Goal: Task Accomplishment & Management: Use online tool/utility

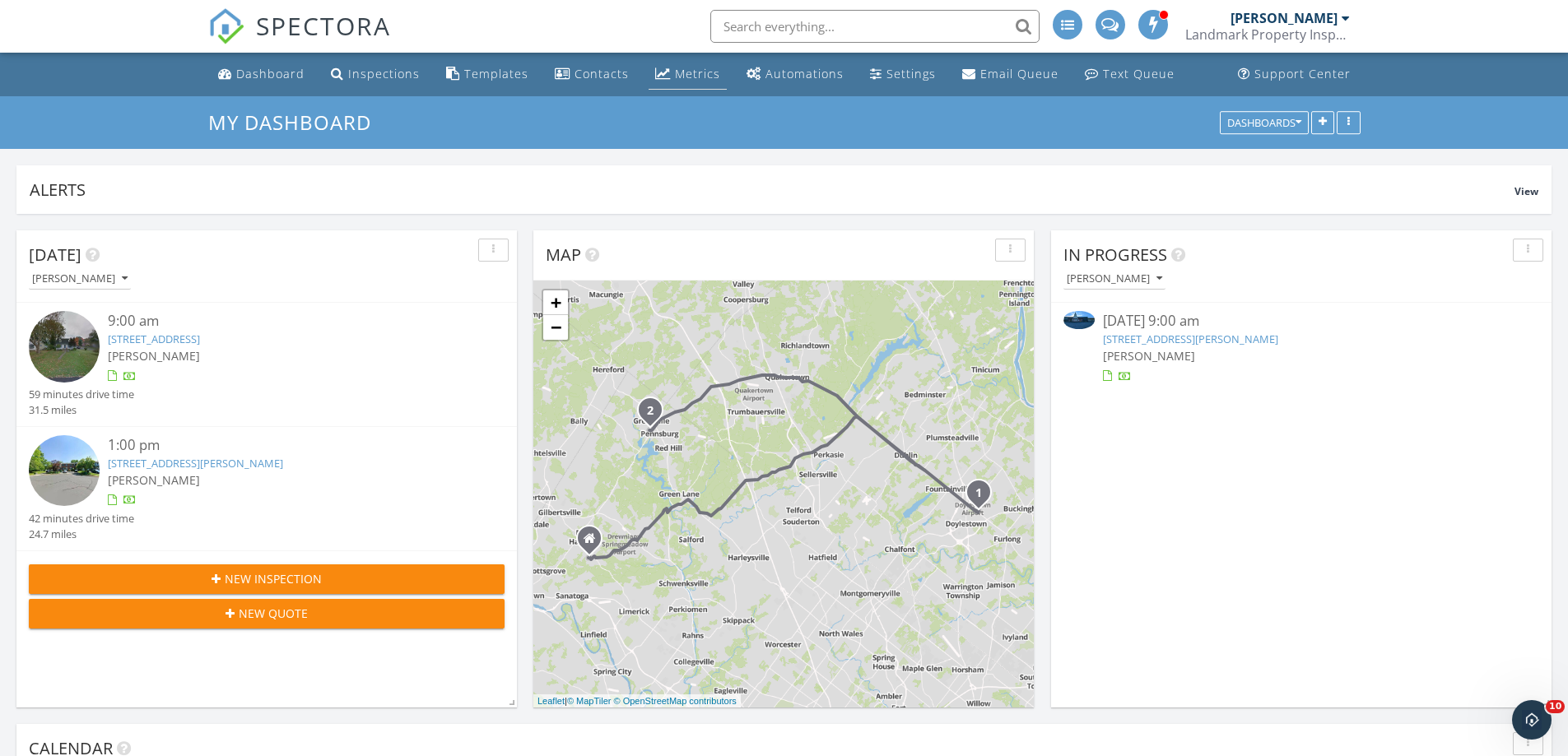
click at [687, 66] on div "Metrics" at bounding box center [697, 73] width 45 height 16
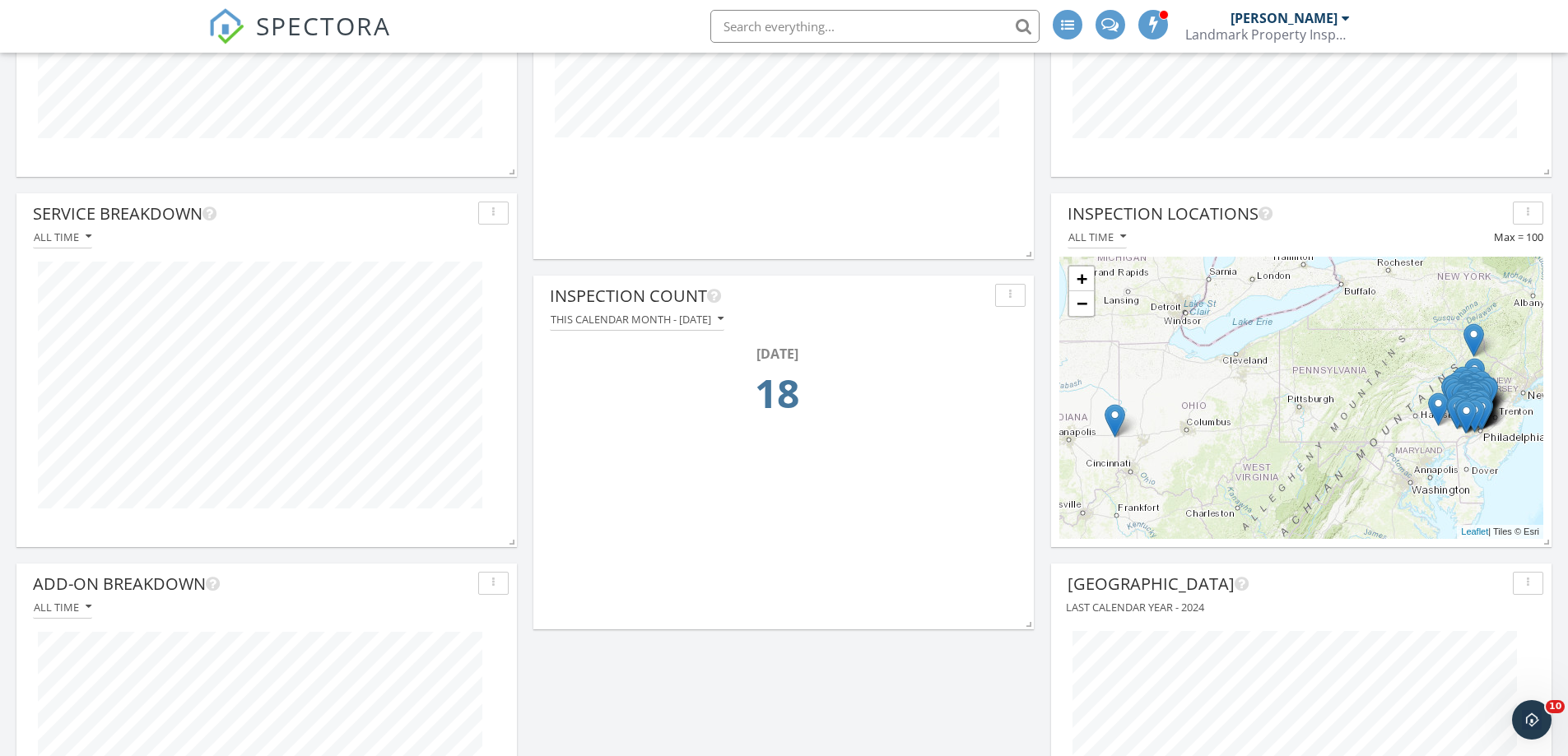
scroll to position [791, 0]
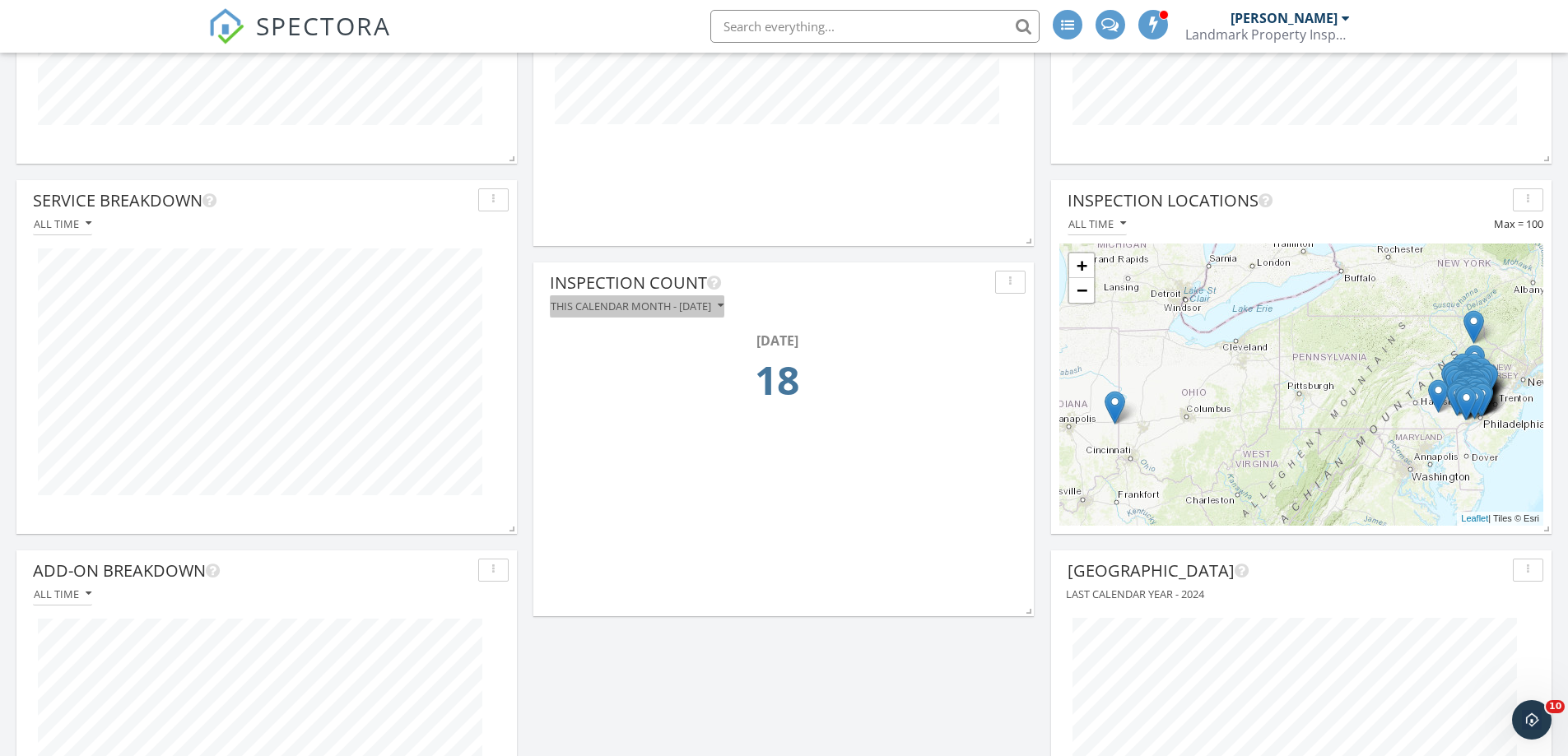
click at [723, 306] on icon "button" at bounding box center [720, 306] width 6 height 11
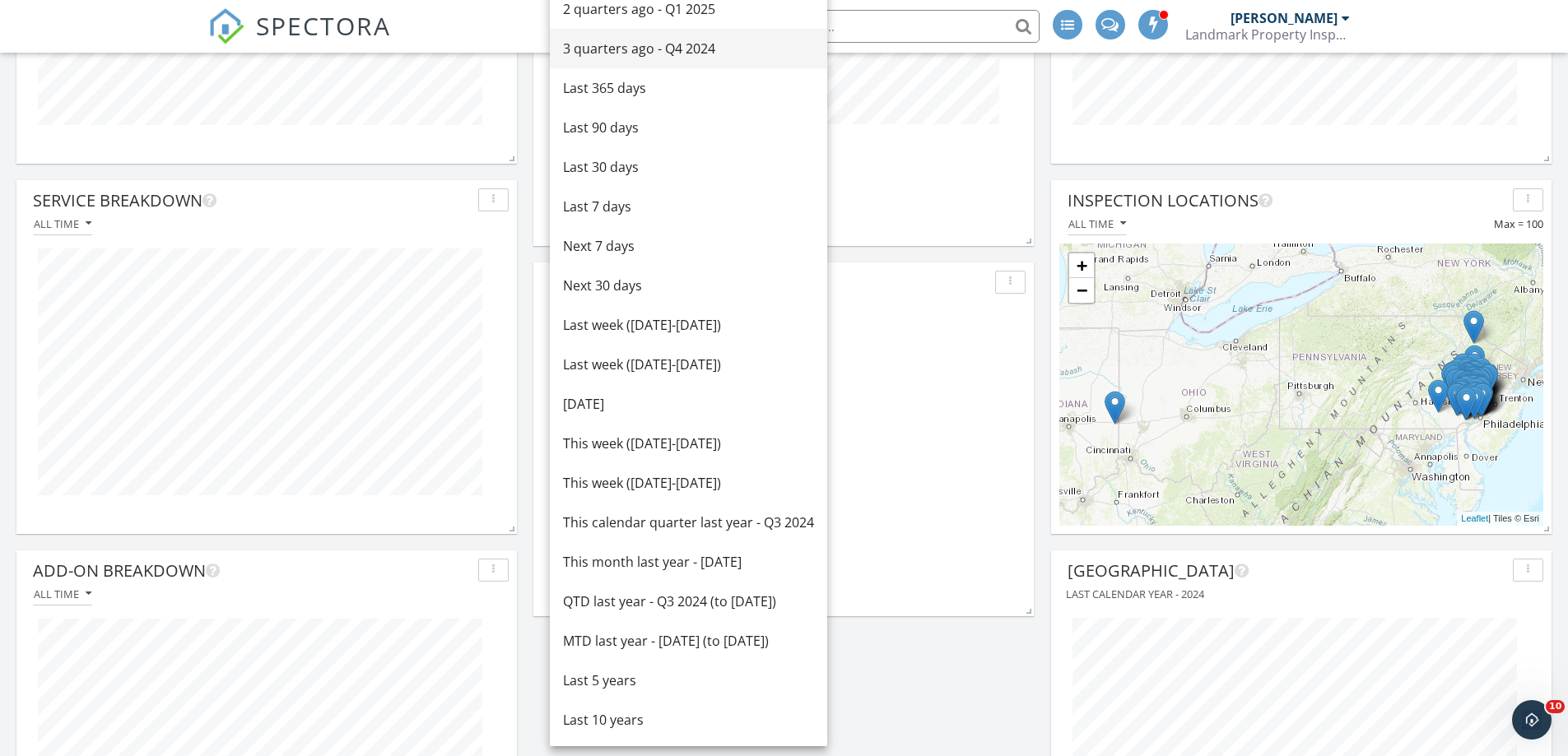
click at [698, 47] on div "3 quarters ago - Q4 2024" at bounding box center [689, 48] width 251 height 20
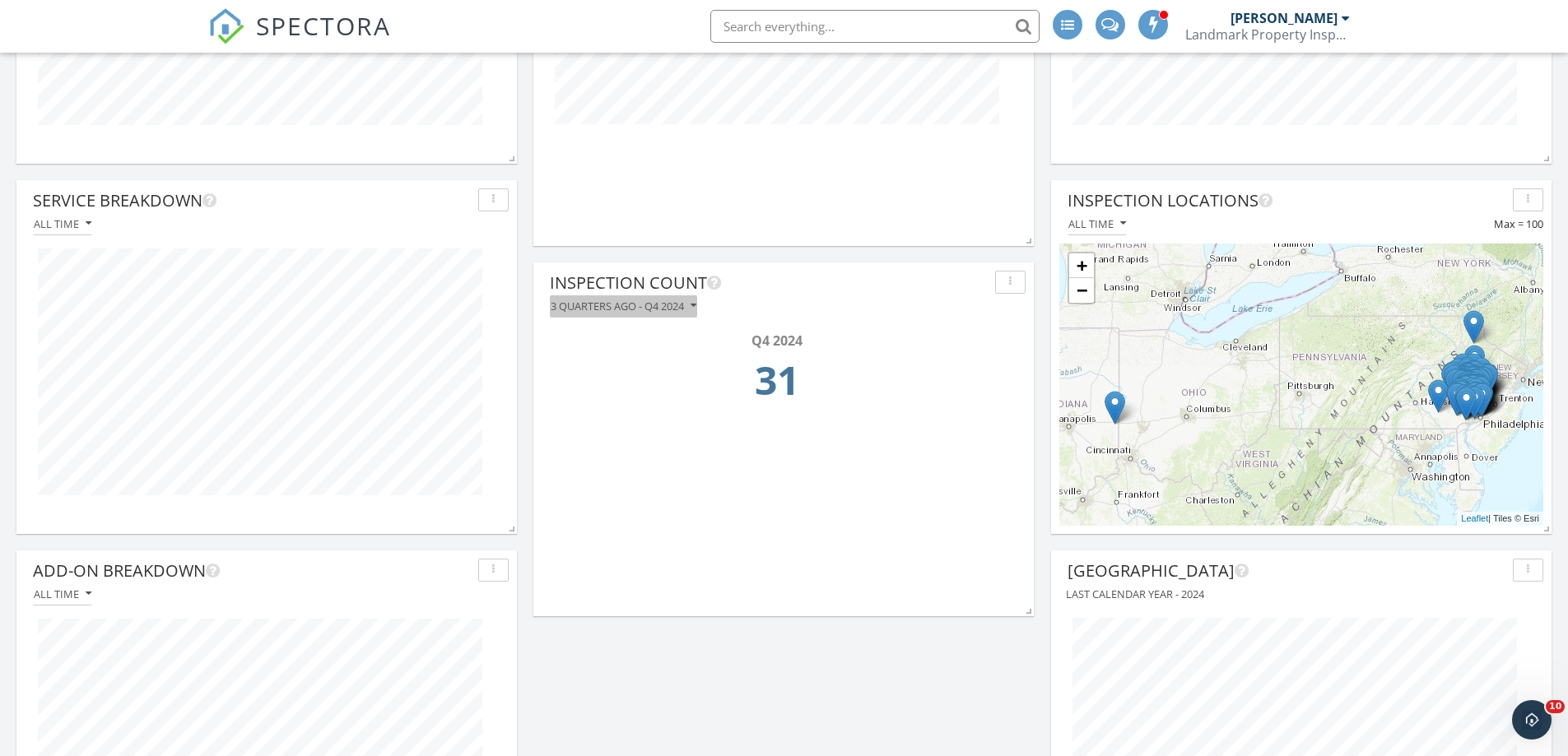
click at [696, 304] on icon "button" at bounding box center [693, 306] width 6 height 11
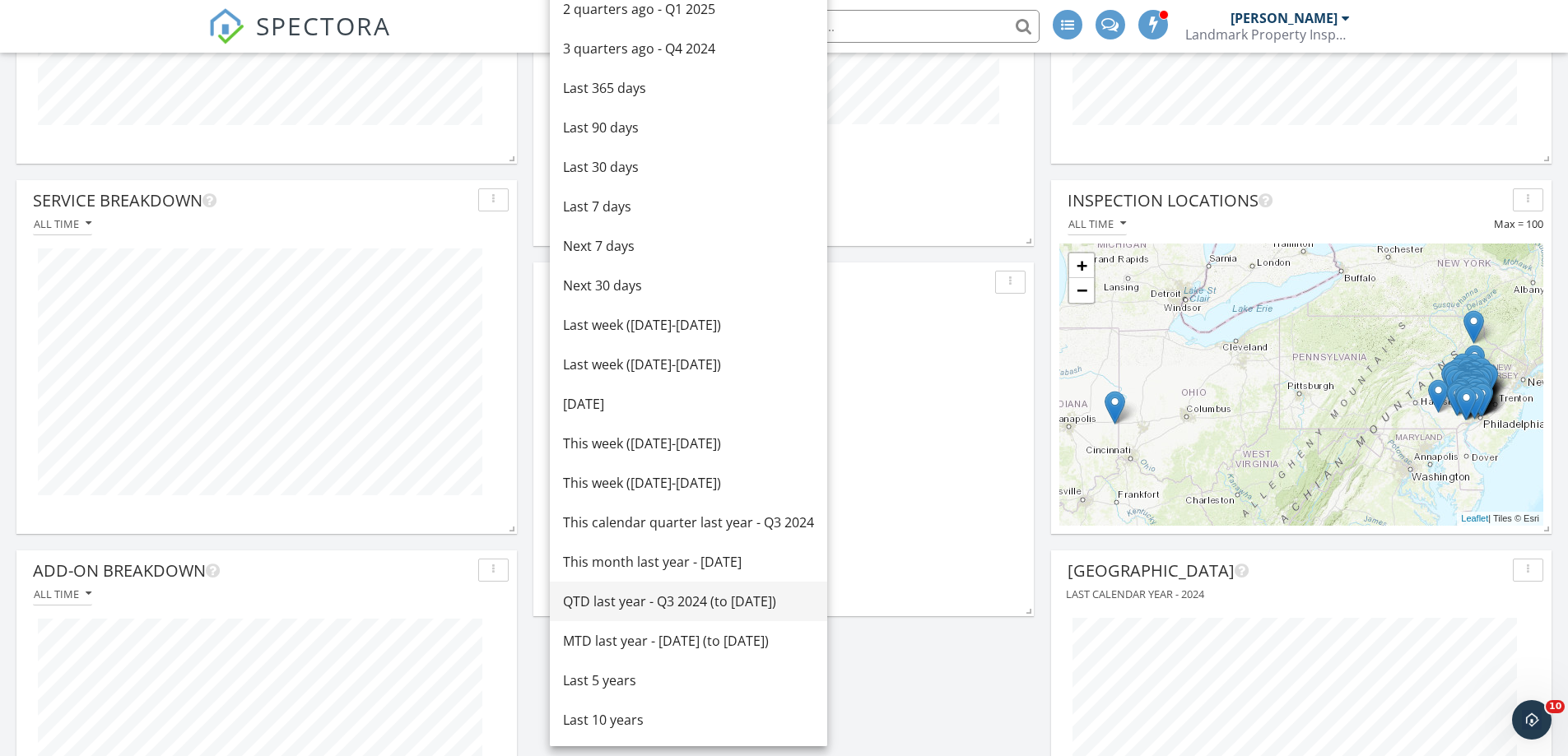
click at [660, 601] on div "QTD last year - Q3 2024 (to [DATE])" at bounding box center [689, 601] width 251 height 20
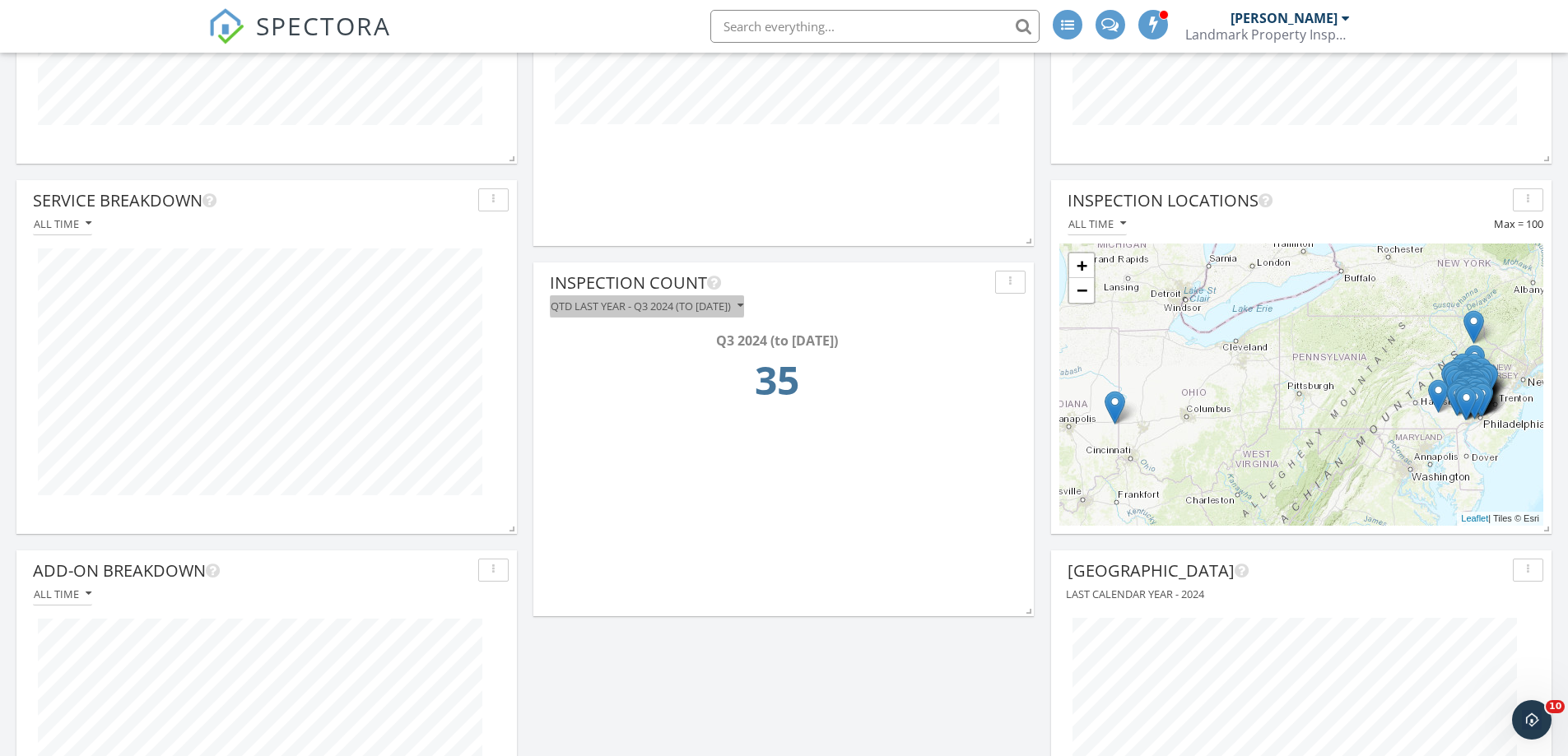
click at [743, 303] on icon "button" at bounding box center [740, 306] width 6 height 11
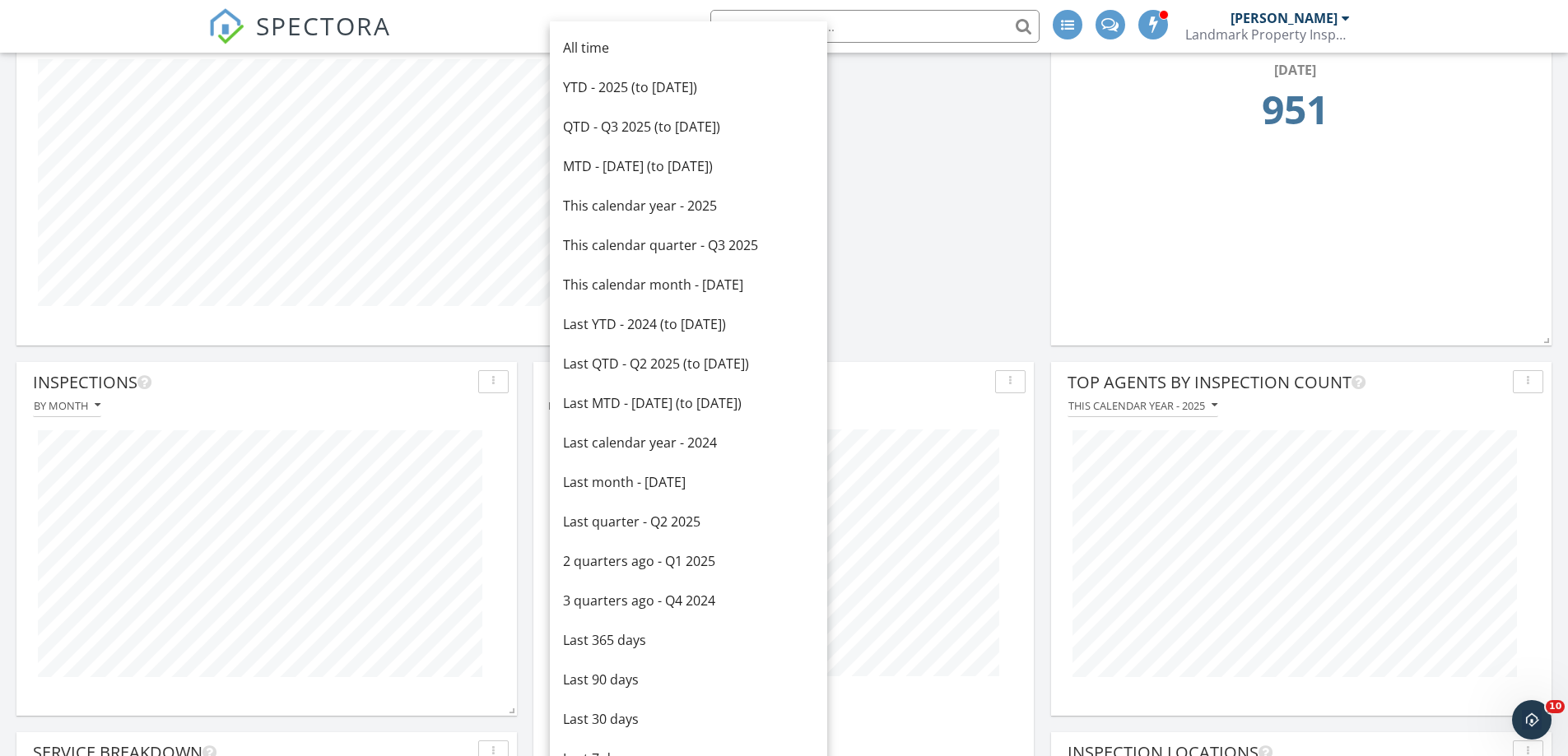
scroll to position [133, 0]
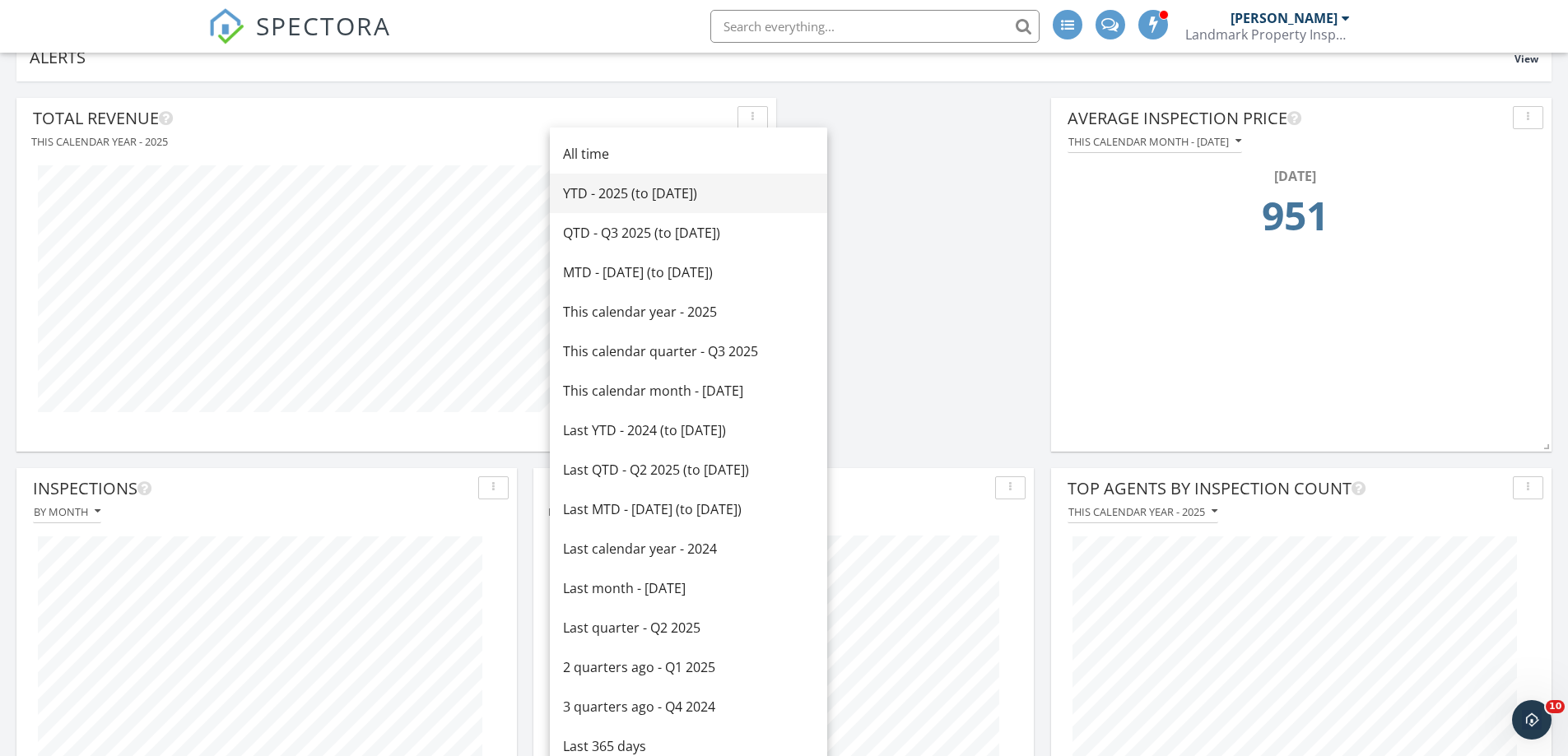
click at [636, 191] on div "YTD - 2025 (to [DATE])" at bounding box center [689, 193] width 251 height 20
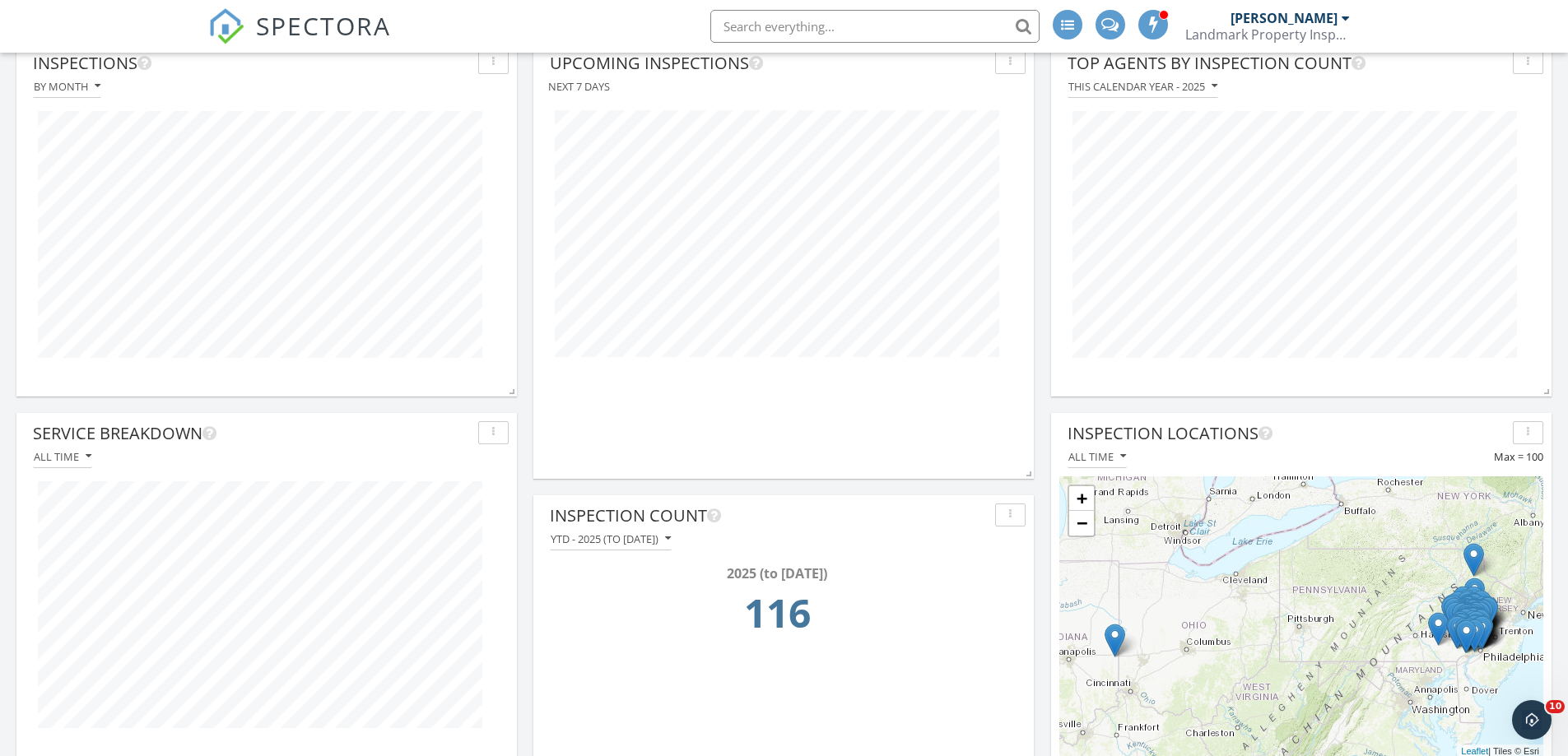
scroll to position [708, 0]
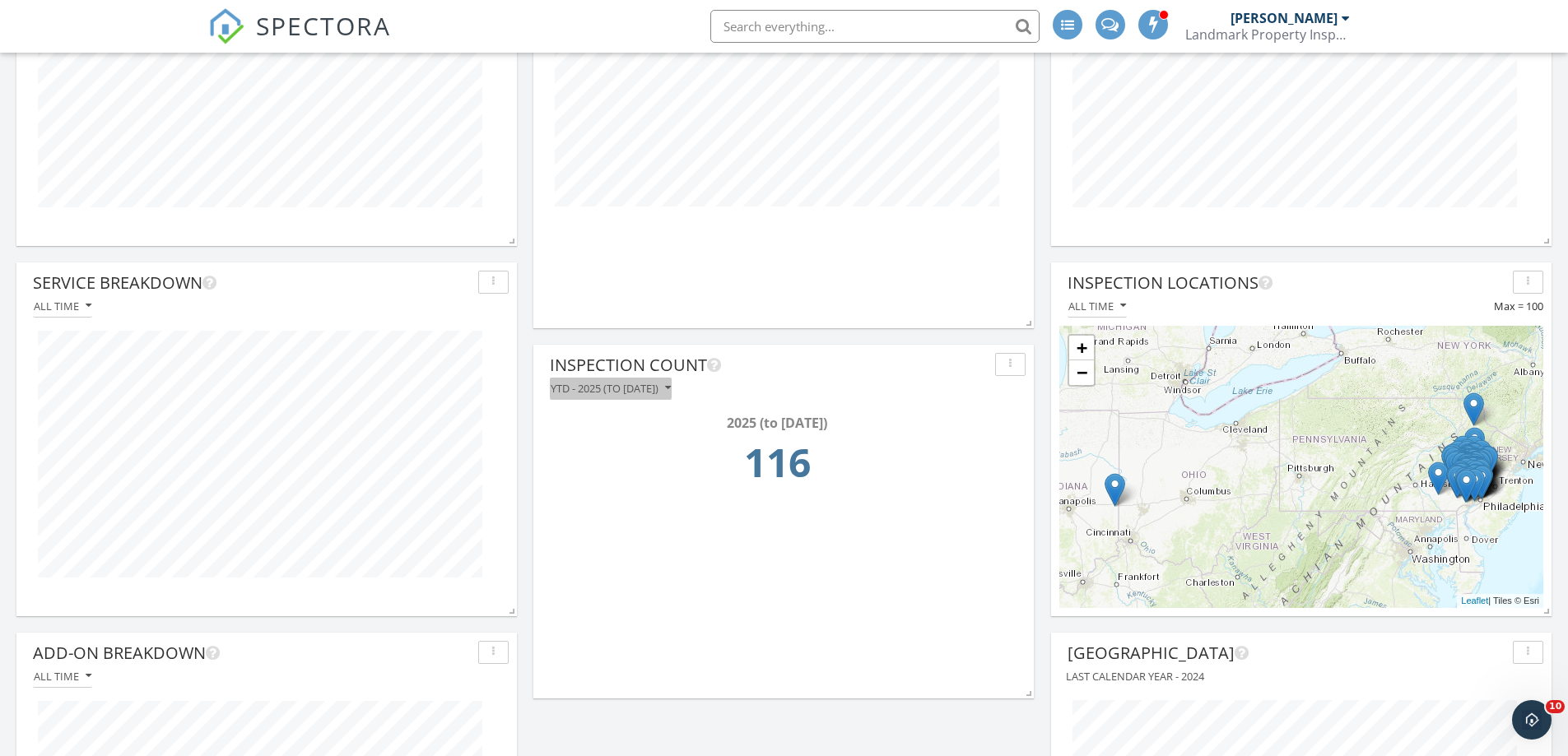
click at [671, 386] on icon "button" at bounding box center [668, 388] width 6 height 11
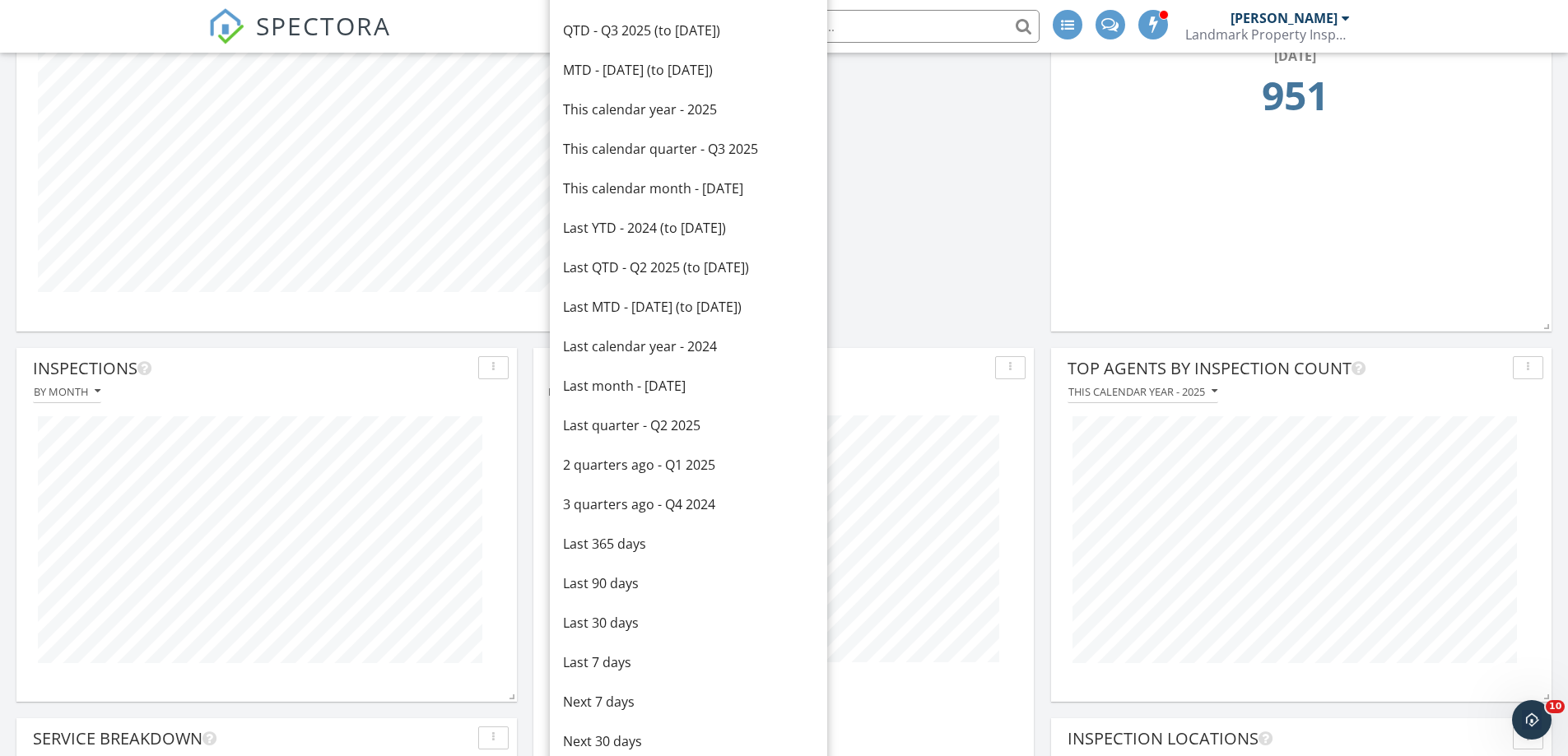
scroll to position [215, 0]
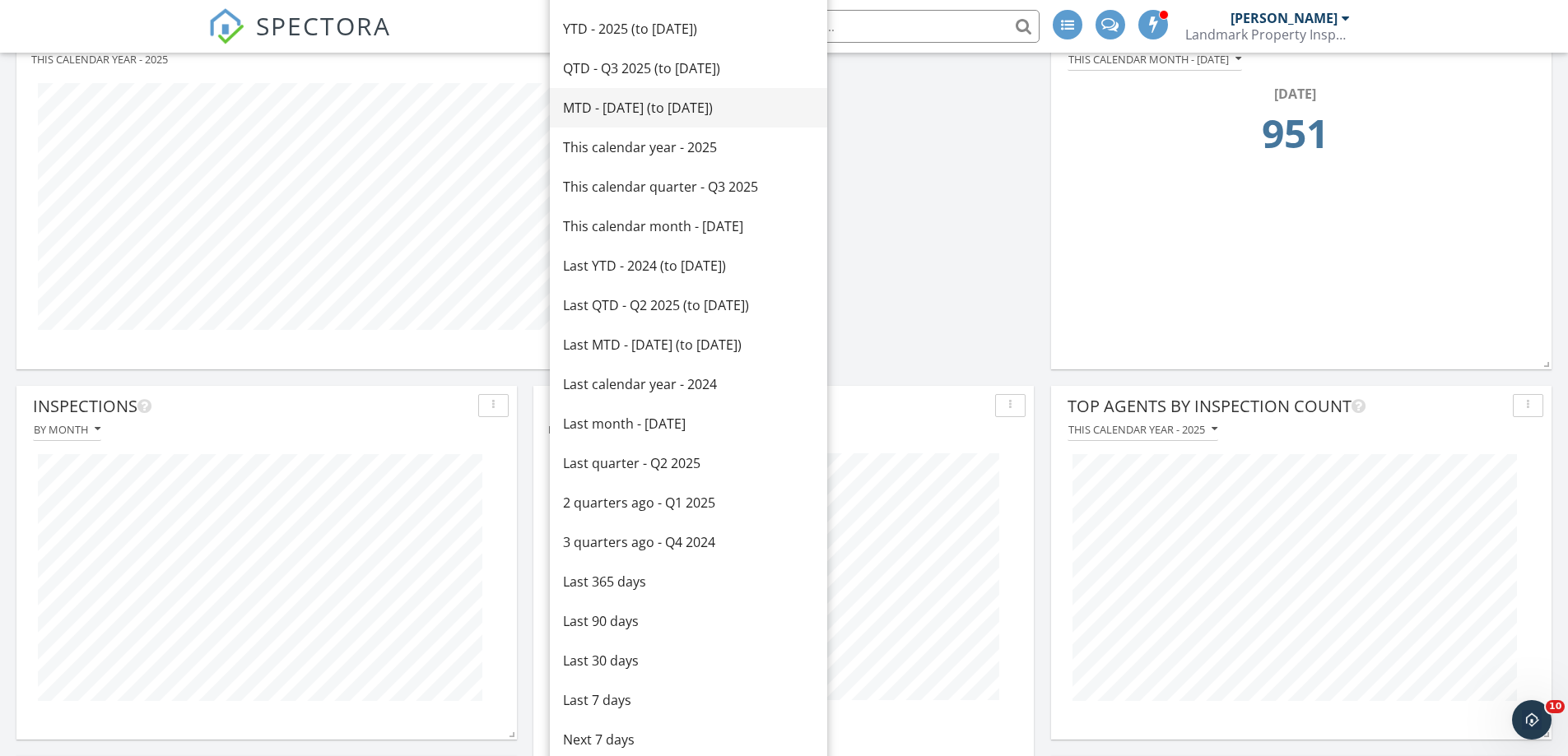
click at [636, 106] on div "MTD - [DATE] (to [DATE])" at bounding box center [689, 108] width 251 height 20
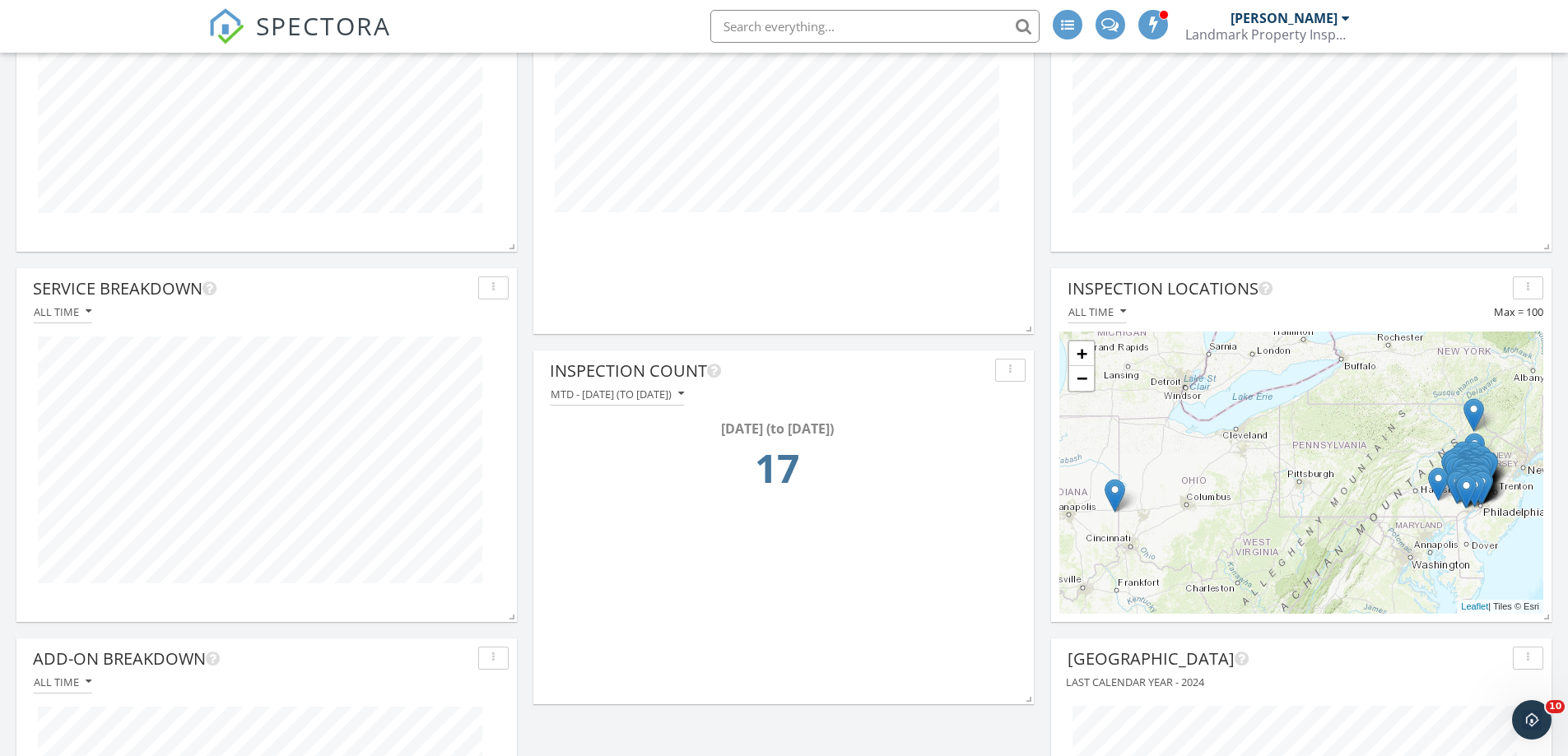
scroll to position [708, 0]
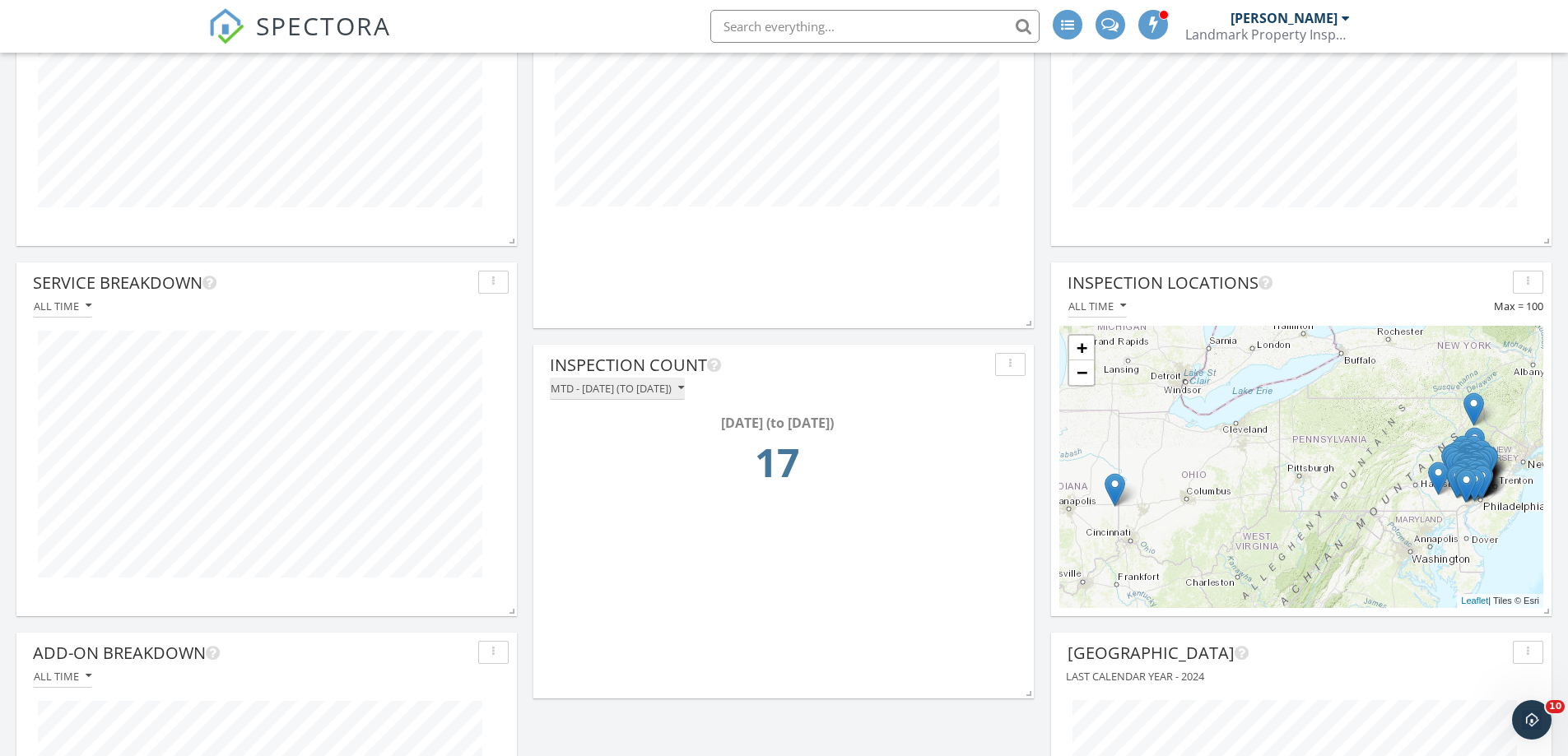
click at [684, 384] on icon "button" at bounding box center [681, 388] width 6 height 11
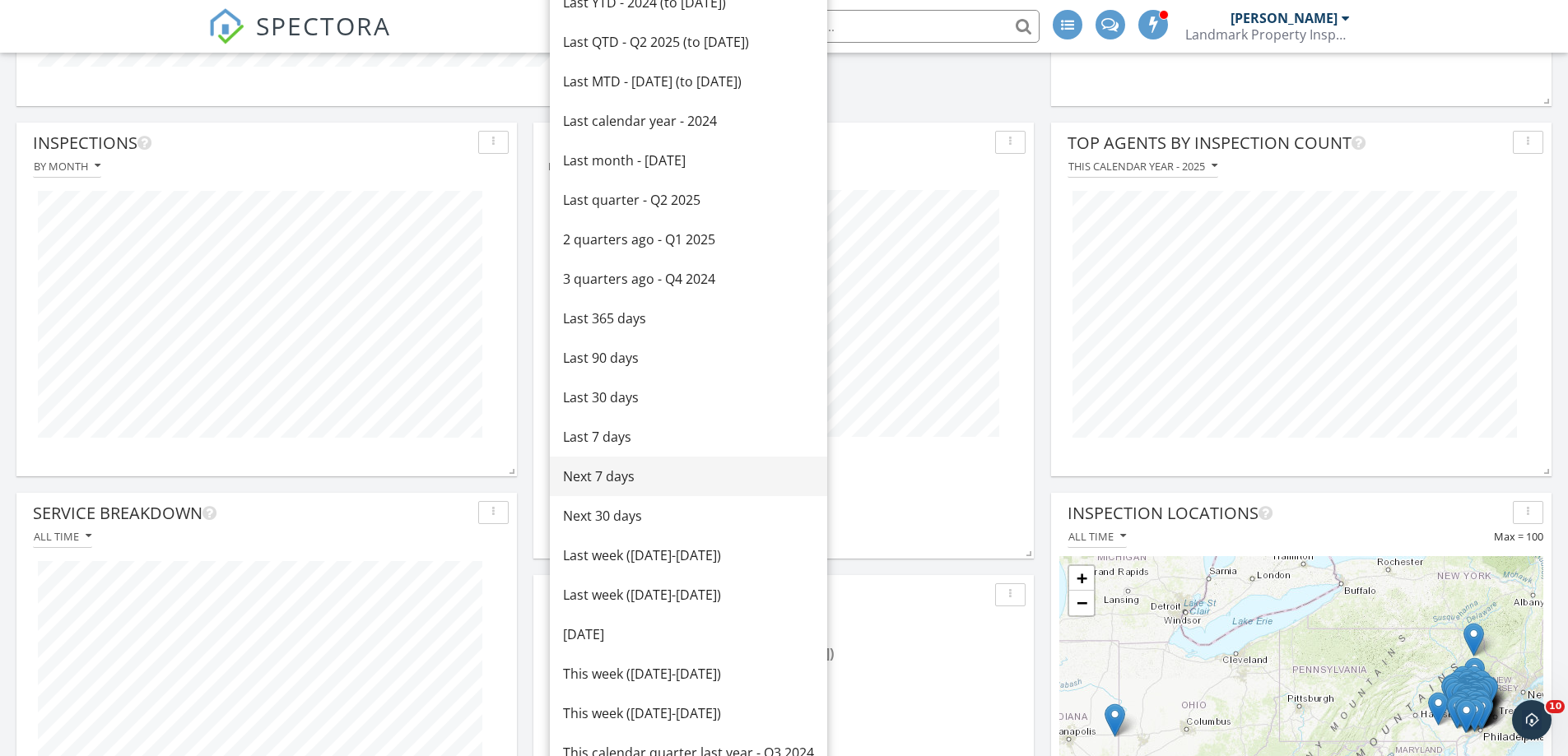
scroll to position [380, 0]
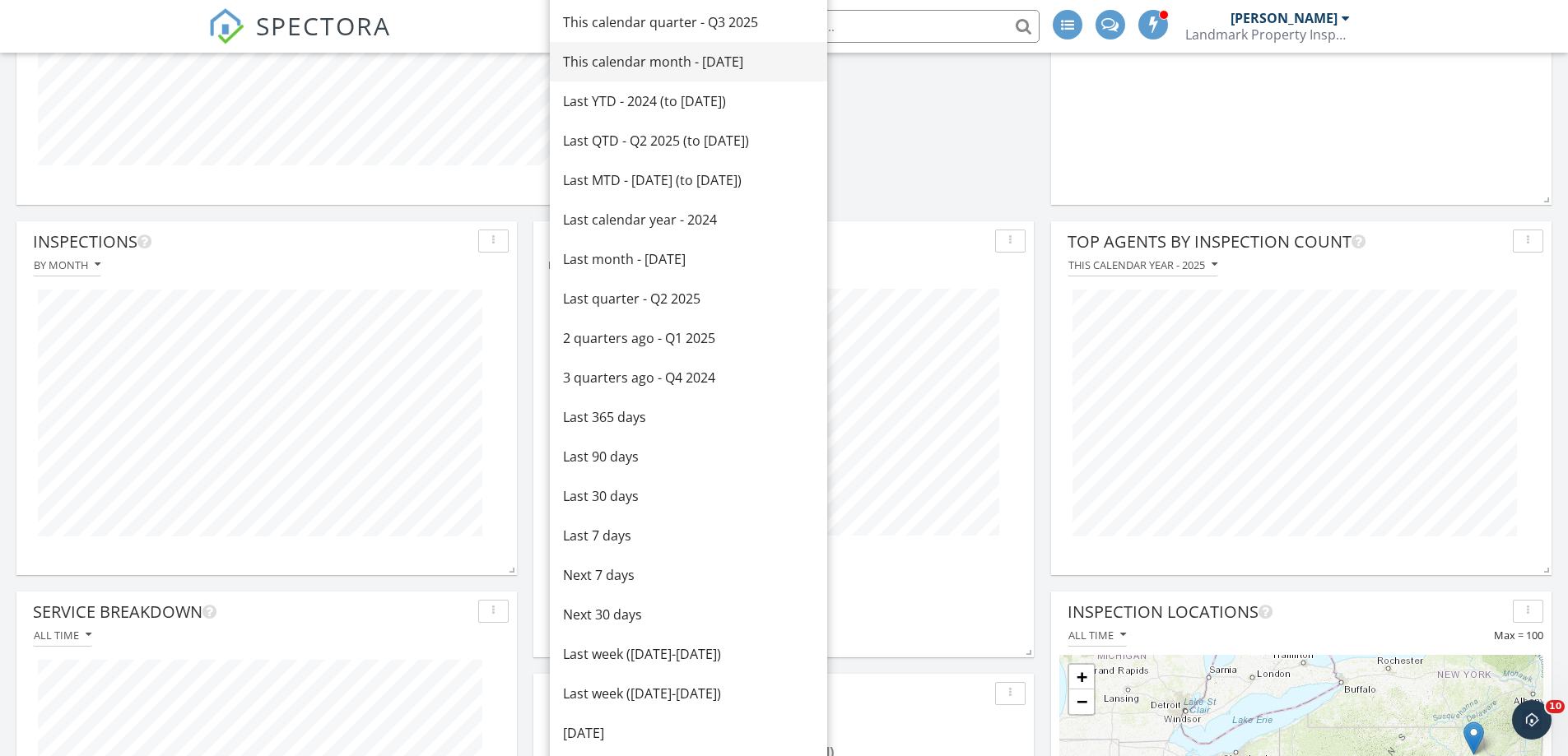
click at [692, 55] on div "This calendar month - [DATE]" at bounding box center [689, 61] width 251 height 20
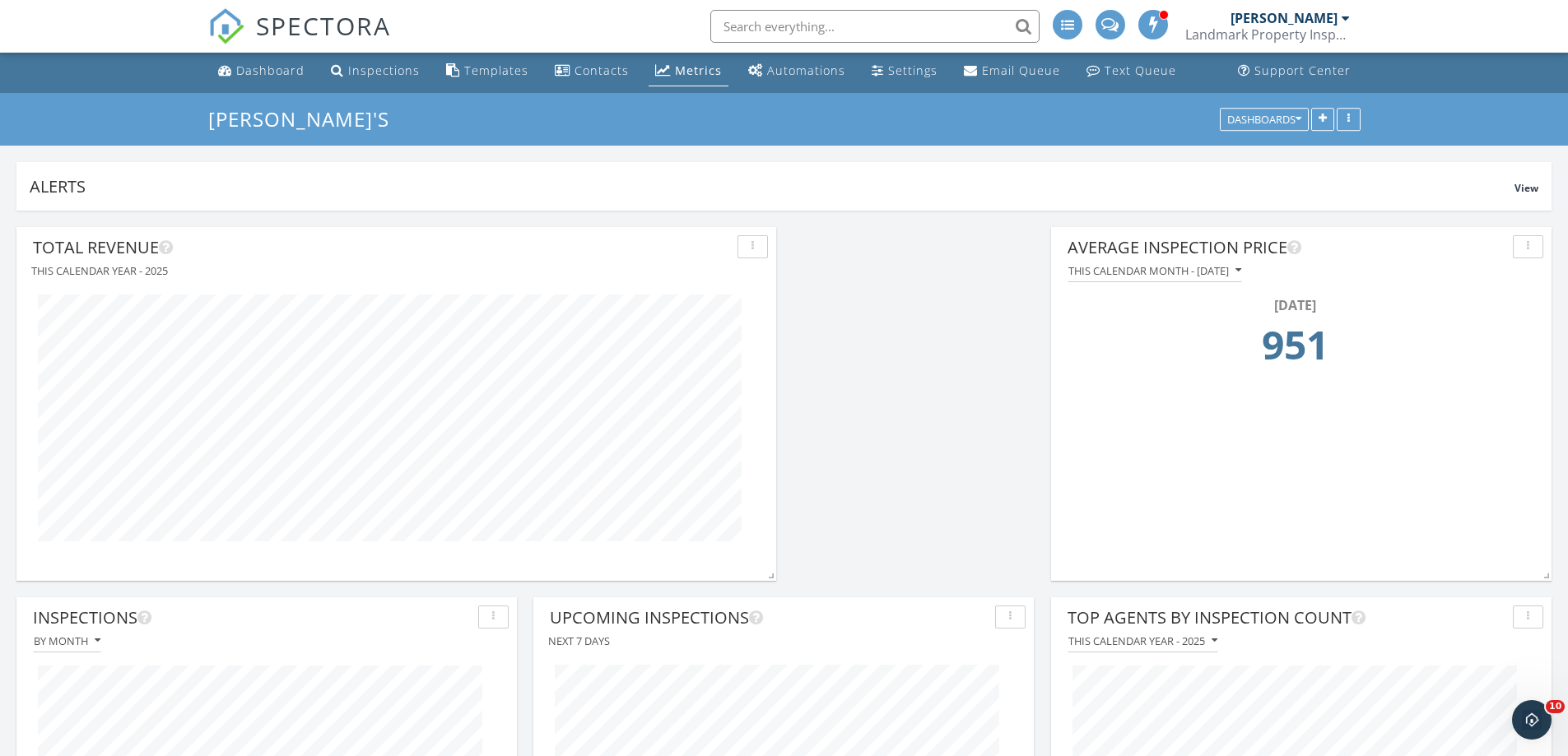
scroll to position [0, 0]
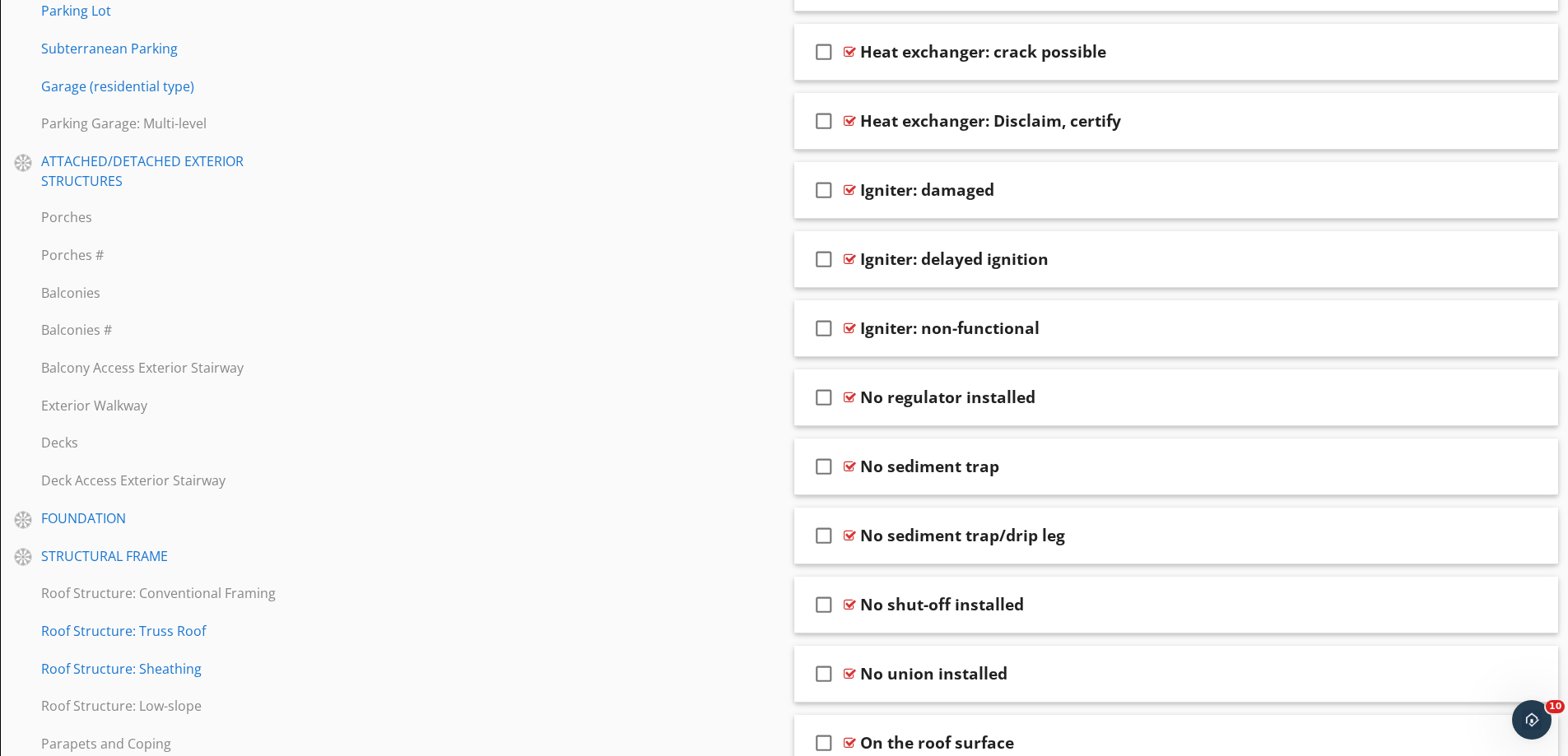
scroll to position [1234, 0]
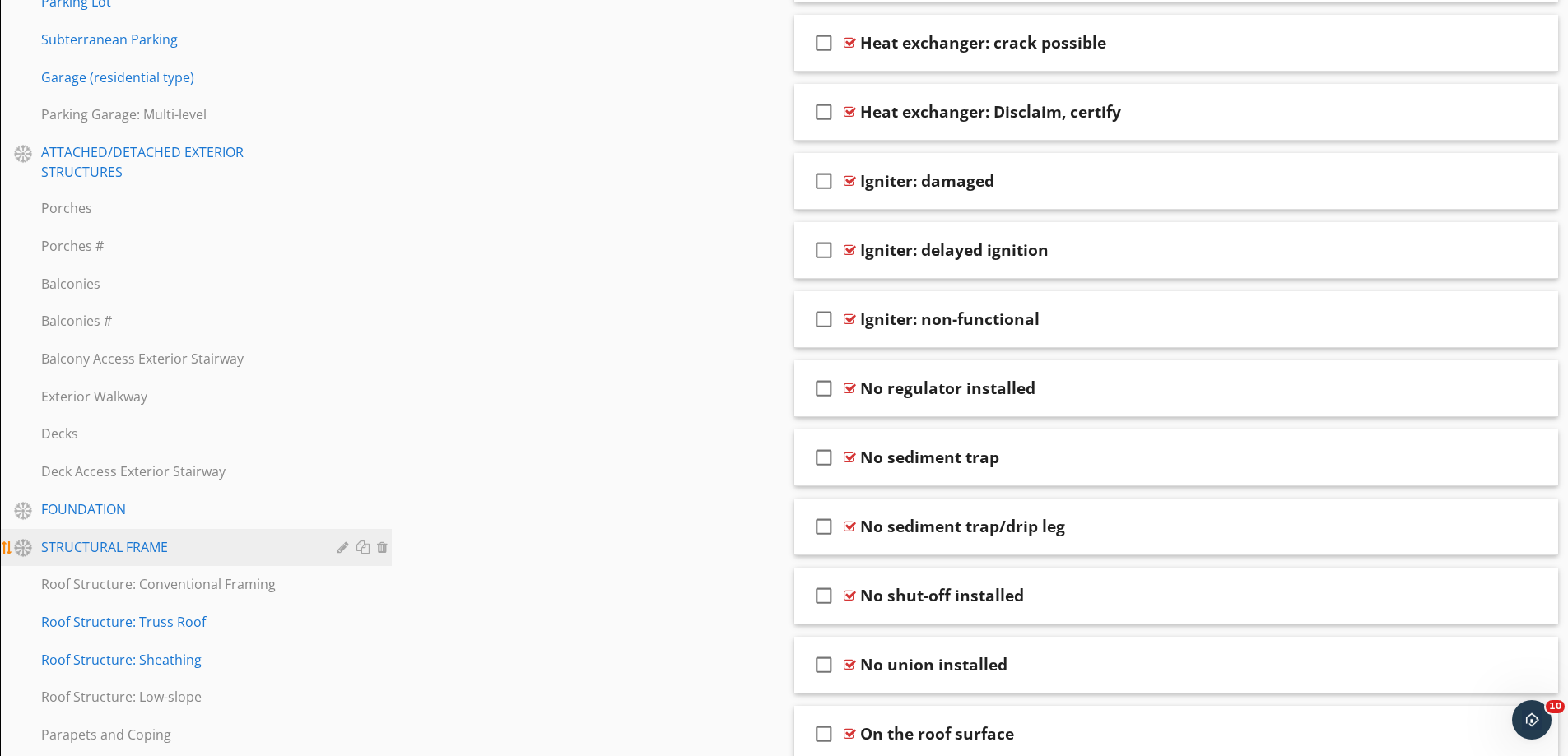
click at [153, 537] on div "STRUCTURAL FRAME" at bounding box center [177, 546] width 272 height 20
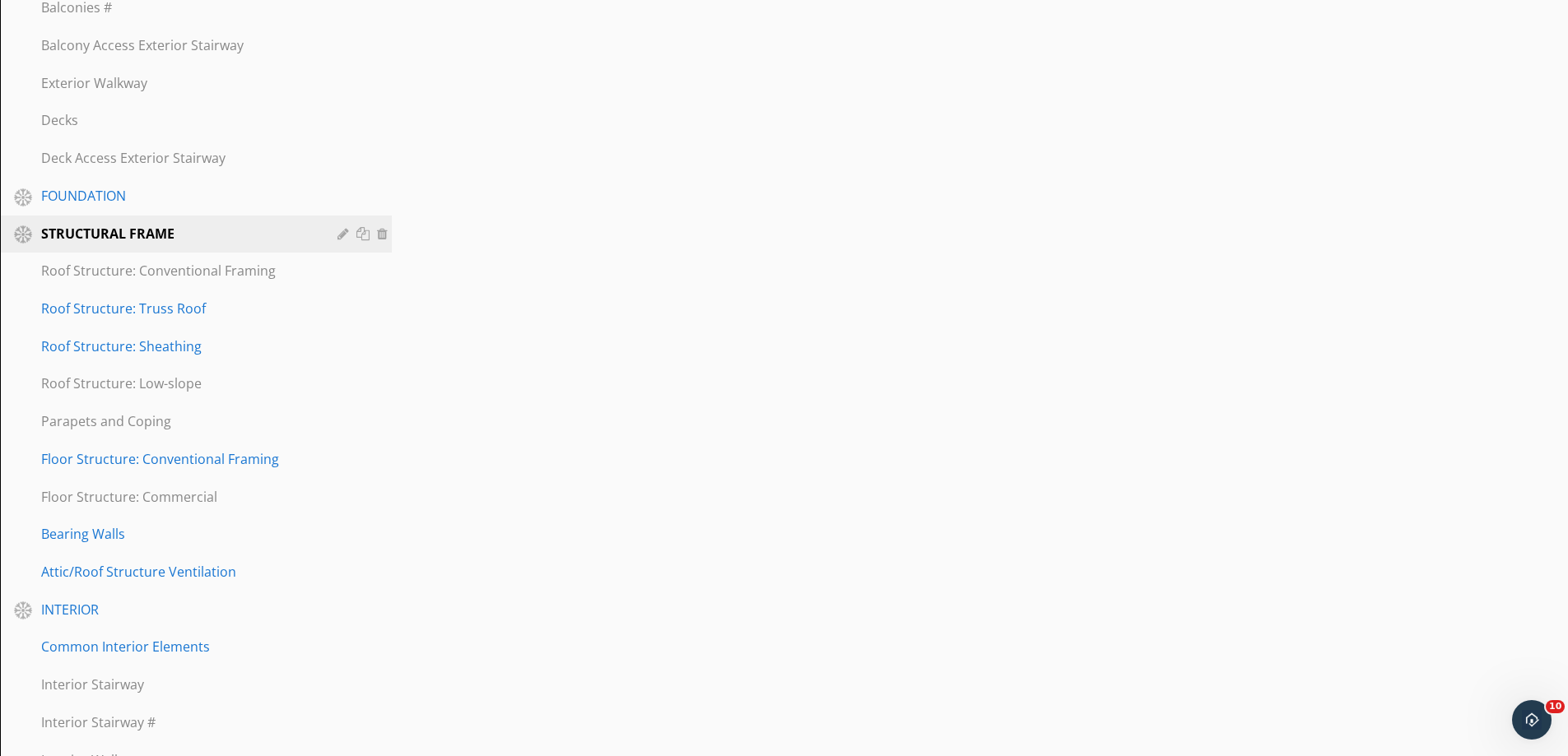
scroll to position [1563, 0]
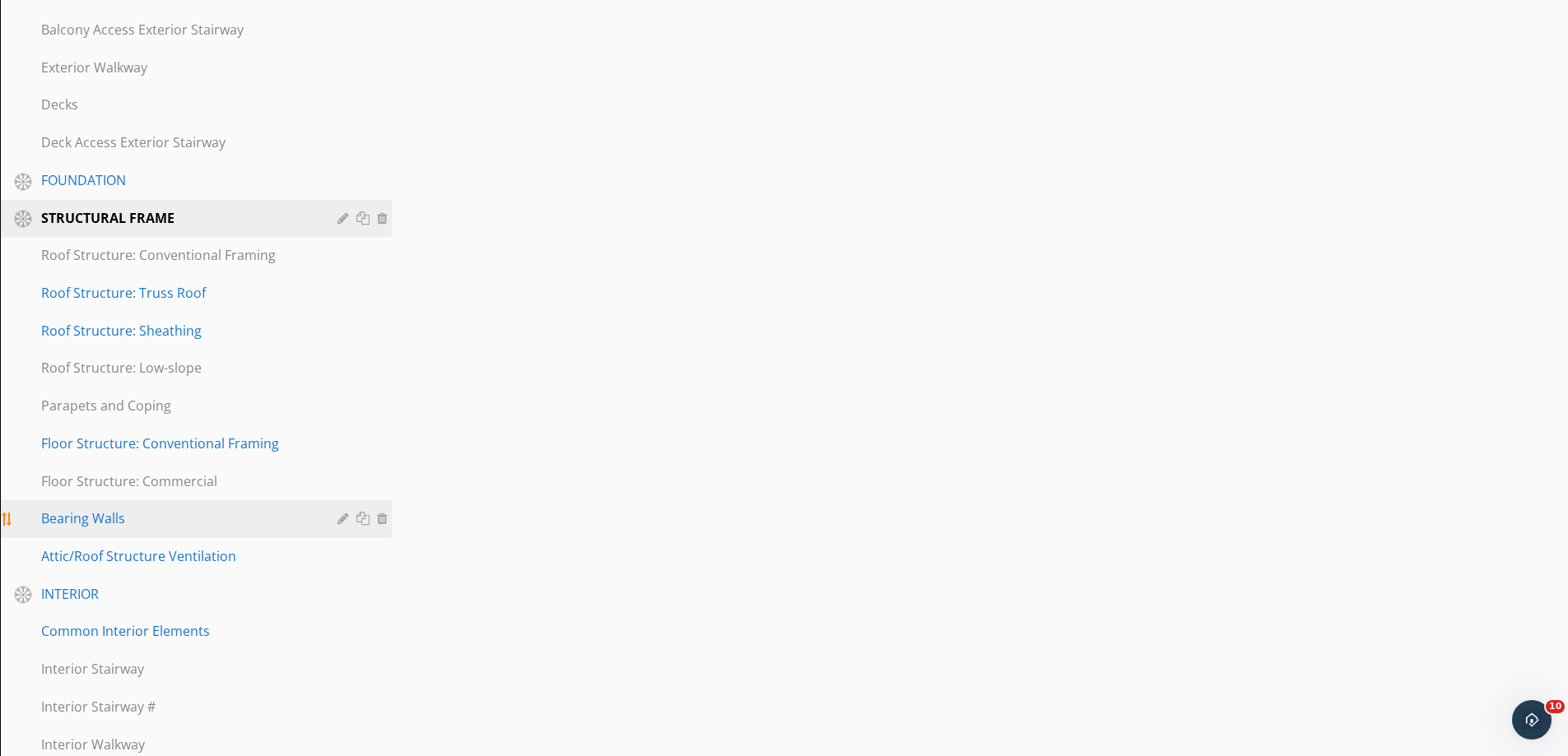
click at [72, 509] on div "Bearing Walls" at bounding box center [177, 518] width 272 height 20
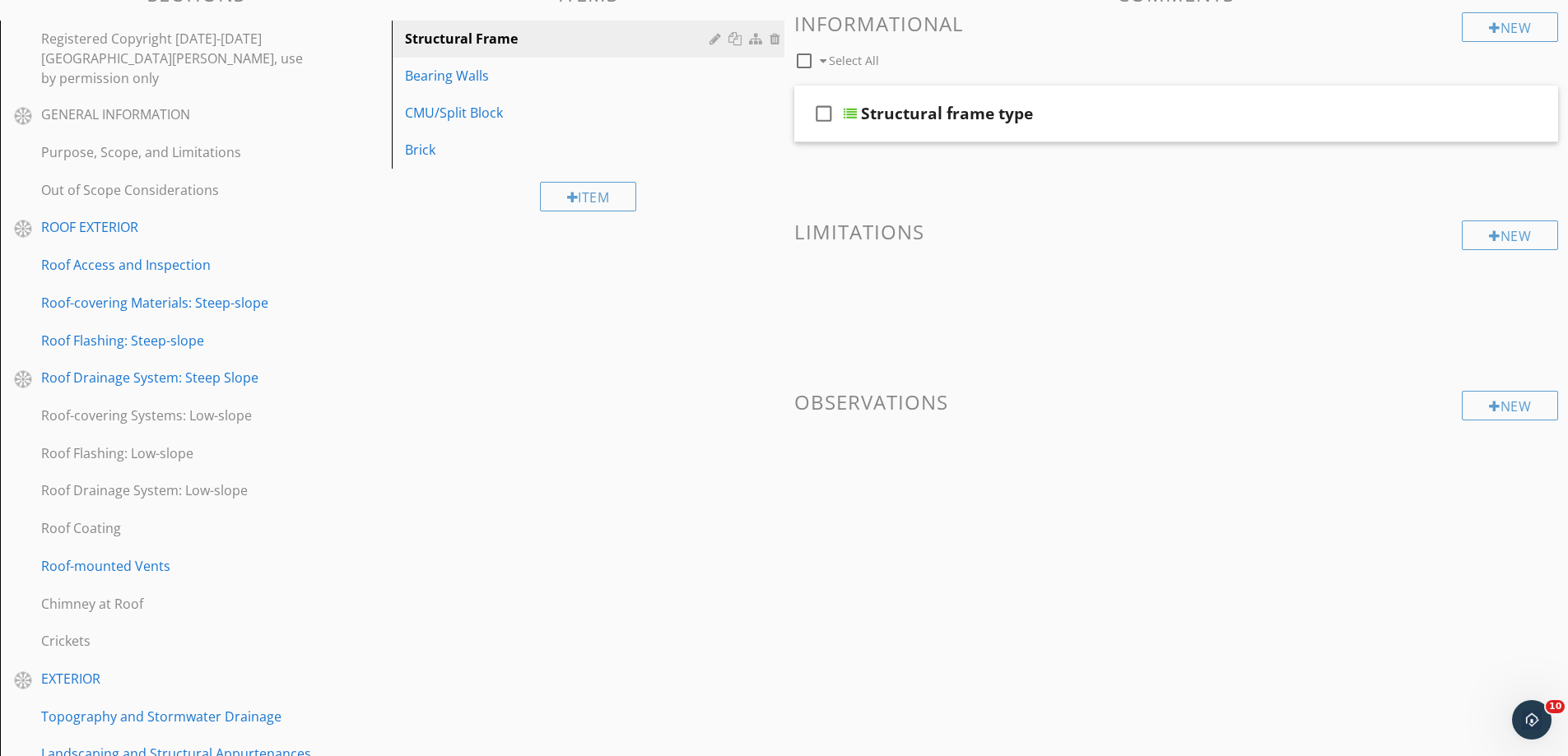
scroll to position [82, 0]
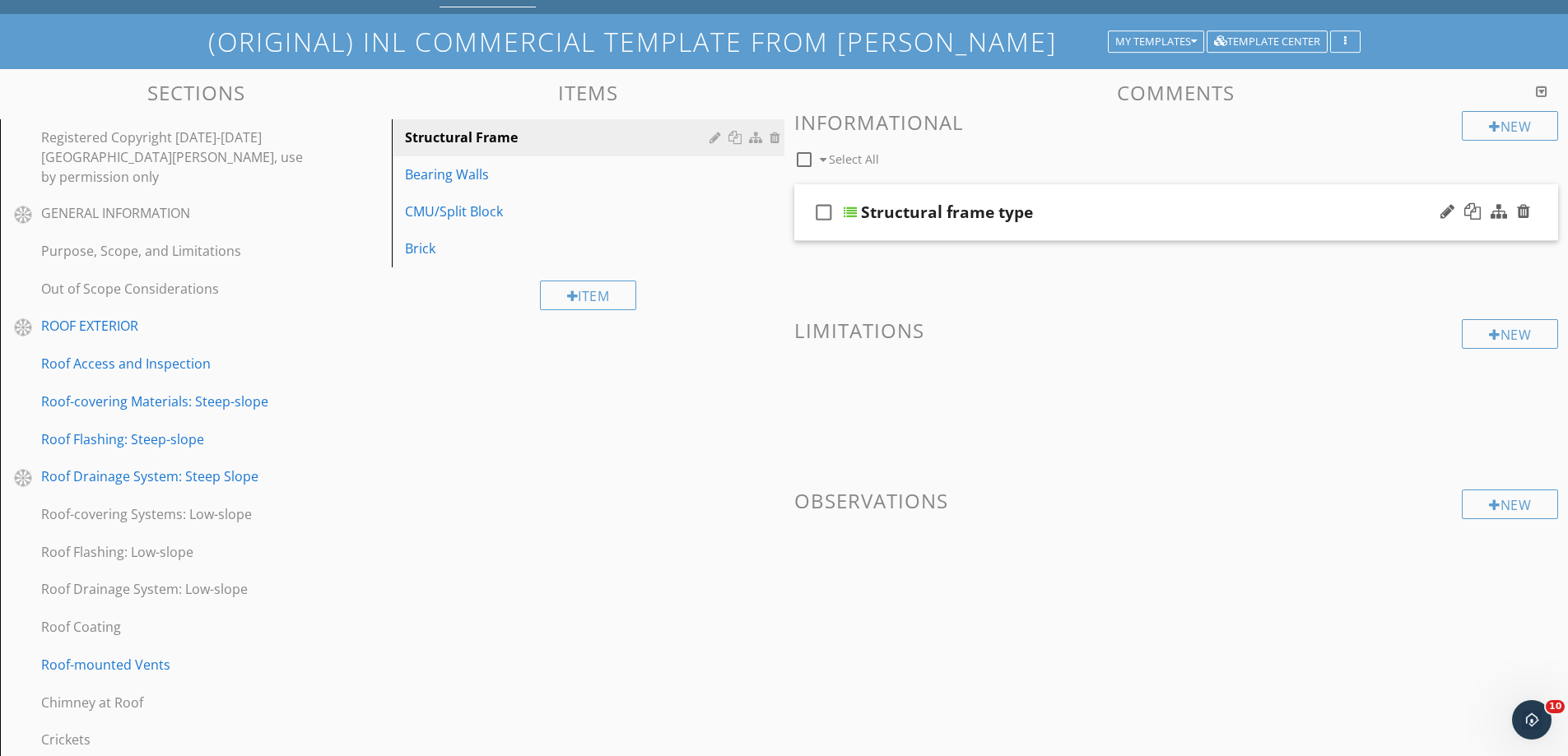
click at [961, 209] on div "Structural frame type" at bounding box center [947, 211] width 172 height 20
click at [1185, 208] on input "Structural frame type" at bounding box center [1135, 214] width 548 height 27
click at [1357, 297] on div "New Informational check_box_outline_blank Select All check_box_outline_blank St…" at bounding box center [1176, 359] width 764 height 497
click at [1359, 215] on div "Structural frame type" at bounding box center [1135, 211] width 548 height 20
